Goal: Use online tool/utility: Utilize a website feature to perform a specific function

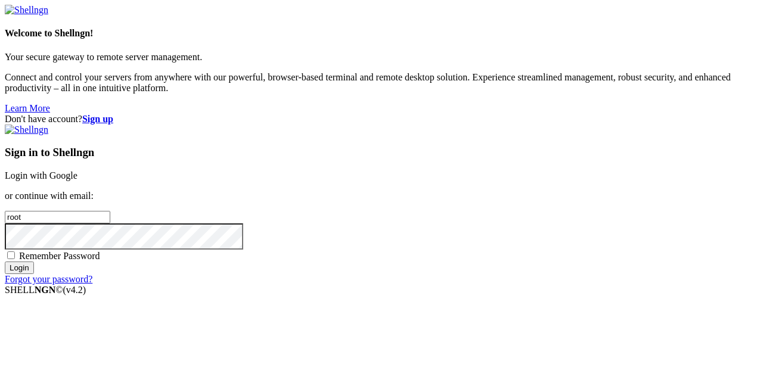
click at [77, 170] on link "Login with Google" at bounding box center [41, 175] width 73 height 10
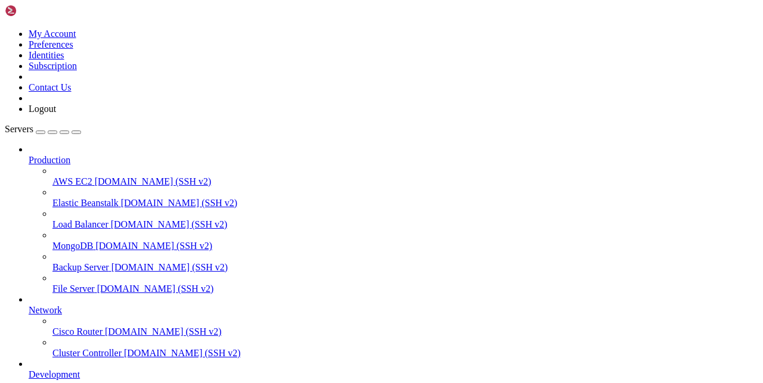
scroll to position [161, 0]
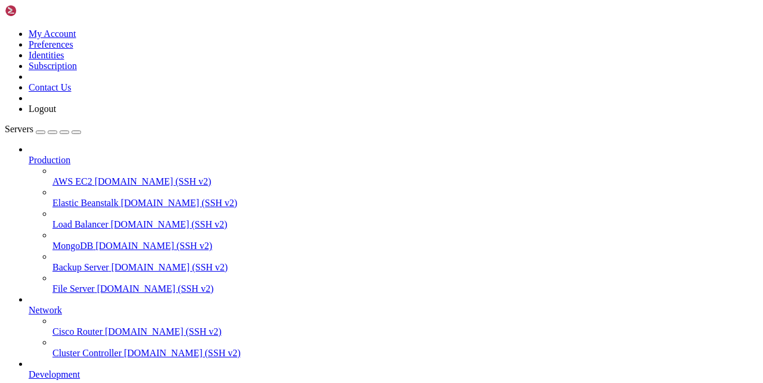
scroll to position [21398, 0]
